Goal: Understand process/instructions

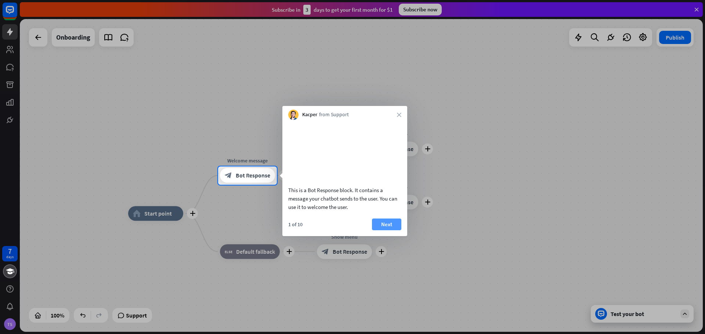
click at [388, 231] on button "Next" at bounding box center [386, 225] width 29 height 12
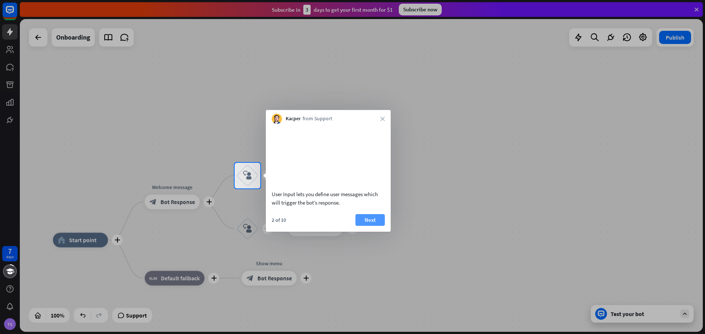
click at [371, 226] on button "Next" at bounding box center [369, 220] width 29 height 12
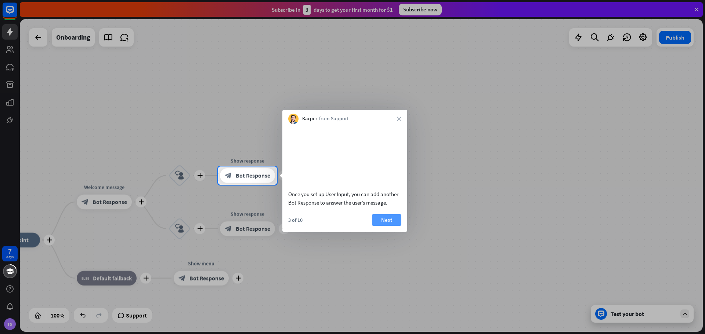
click at [383, 226] on button "Next" at bounding box center [386, 220] width 29 height 12
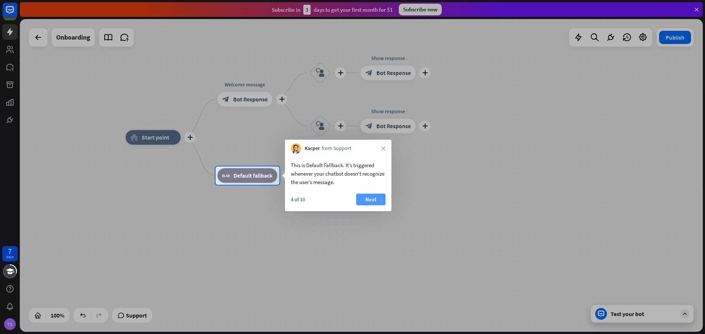
click at [373, 199] on button "Next" at bounding box center [370, 200] width 29 height 12
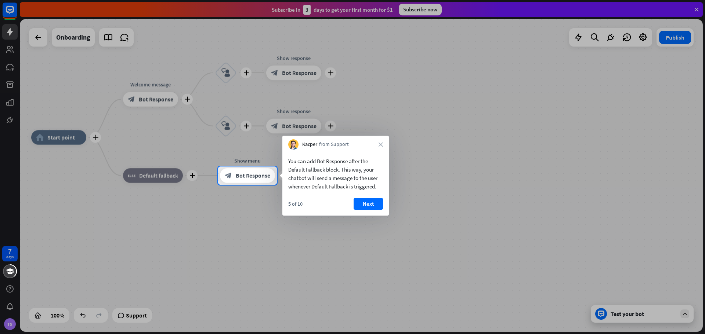
click at [375, 200] on button "Next" at bounding box center [367, 204] width 29 height 12
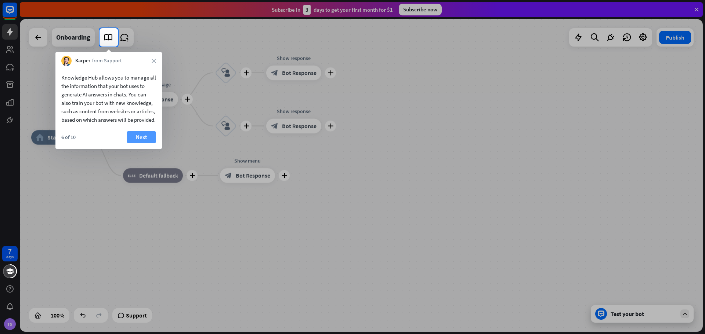
click at [136, 143] on button "Next" at bounding box center [141, 137] width 29 height 12
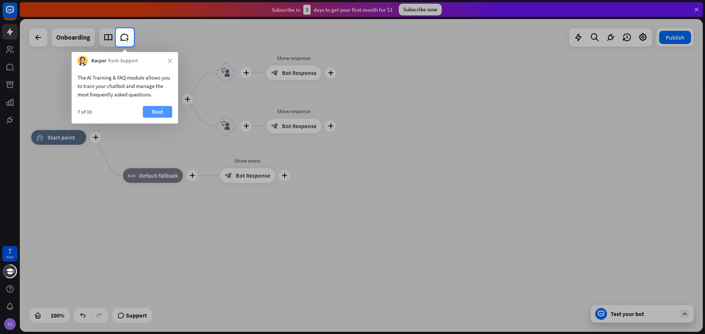
click at [153, 112] on button "Next" at bounding box center [157, 112] width 29 height 12
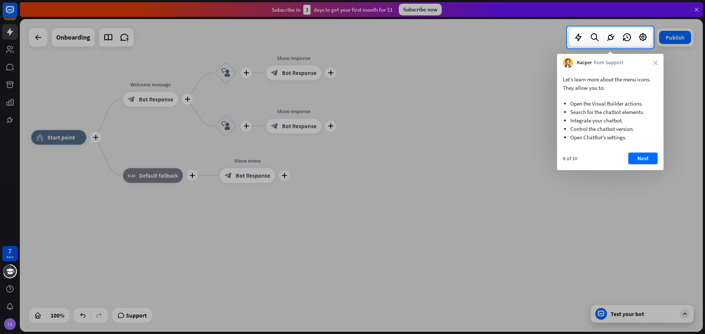
click at [647, 155] on button "Next" at bounding box center [642, 159] width 29 height 12
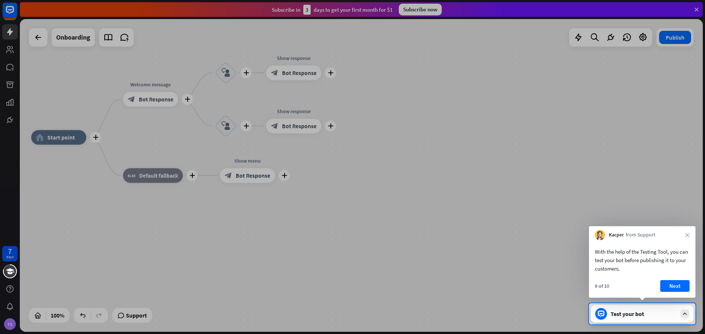
click at [676, 284] on button "Next" at bounding box center [674, 286] width 29 height 12
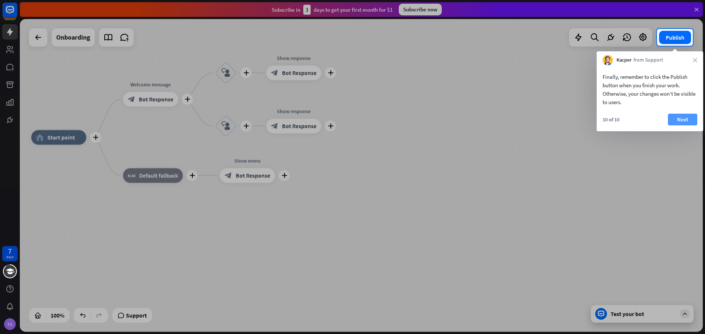
click at [676, 123] on button "Next" at bounding box center [682, 120] width 29 height 12
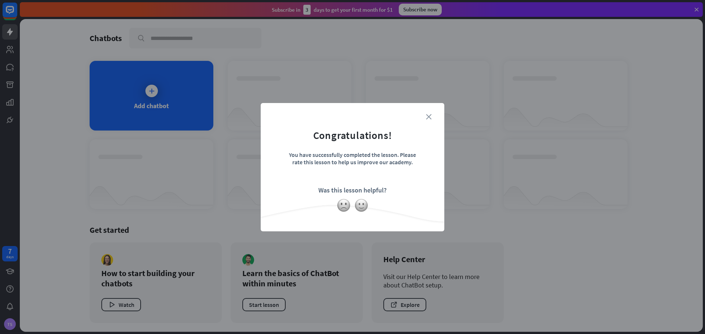
click at [428, 116] on icon "close" at bounding box center [429, 117] width 6 height 6
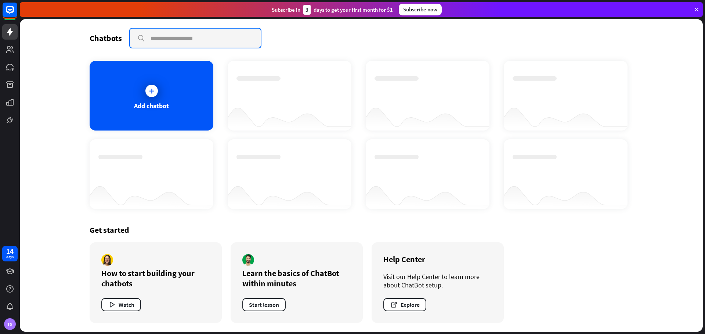
click at [177, 37] on input "text" at bounding box center [195, 38] width 131 height 19
type input "**********"
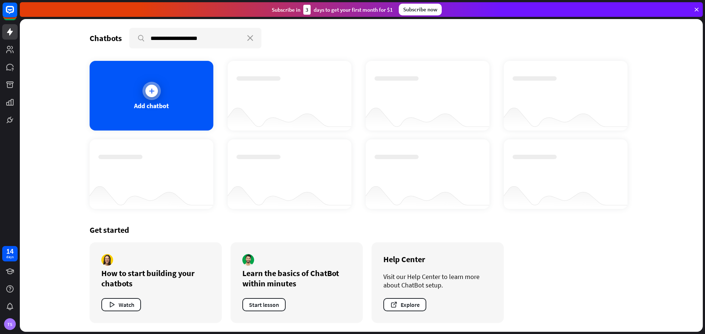
click at [152, 90] on icon at bounding box center [151, 90] width 7 height 7
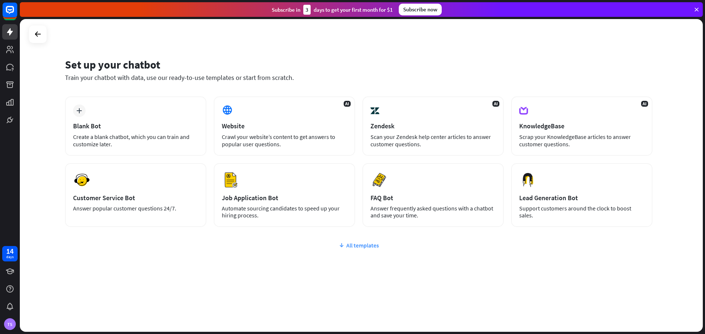
click at [363, 245] on div "All templates" at bounding box center [358, 245] width 587 height 7
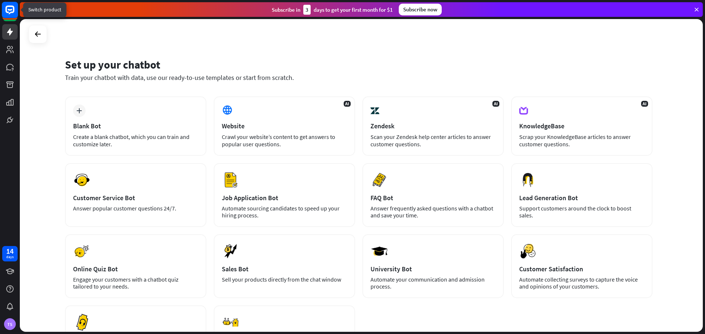
click at [11, 7] on icon at bounding box center [10, 10] width 9 height 9
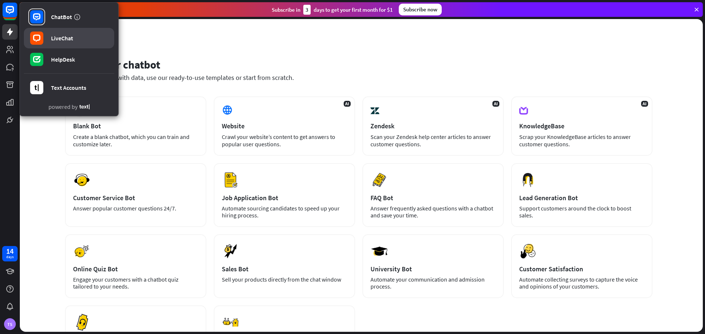
click at [61, 35] on div "LiveChat" at bounding box center [62, 38] width 22 height 7
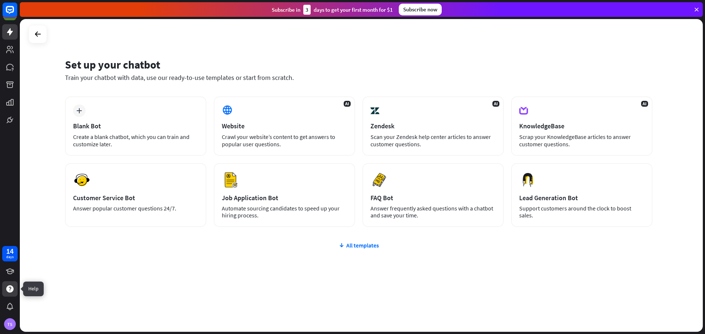
click at [11, 290] on icon at bounding box center [9, 289] width 7 height 7
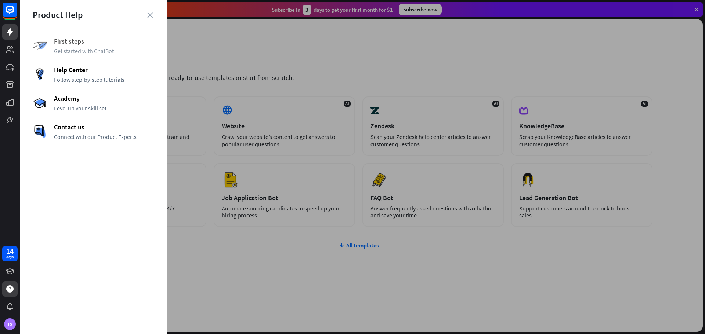
click at [97, 40] on span "First steps" at bounding box center [104, 41] width 100 height 8
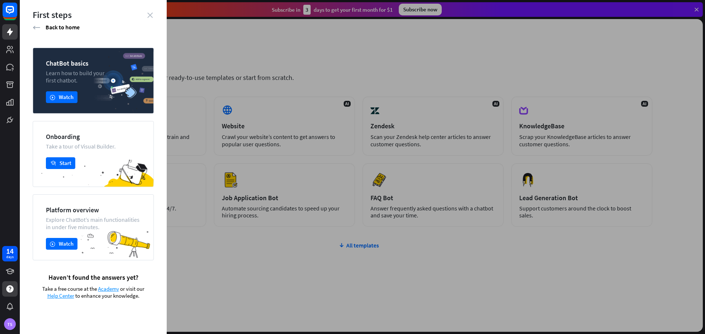
click at [150, 13] on icon "close" at bounding box center [150, 15] width 6 height 6
